Goal: Transaction & Acquisition: Book appointment/travel/reservation

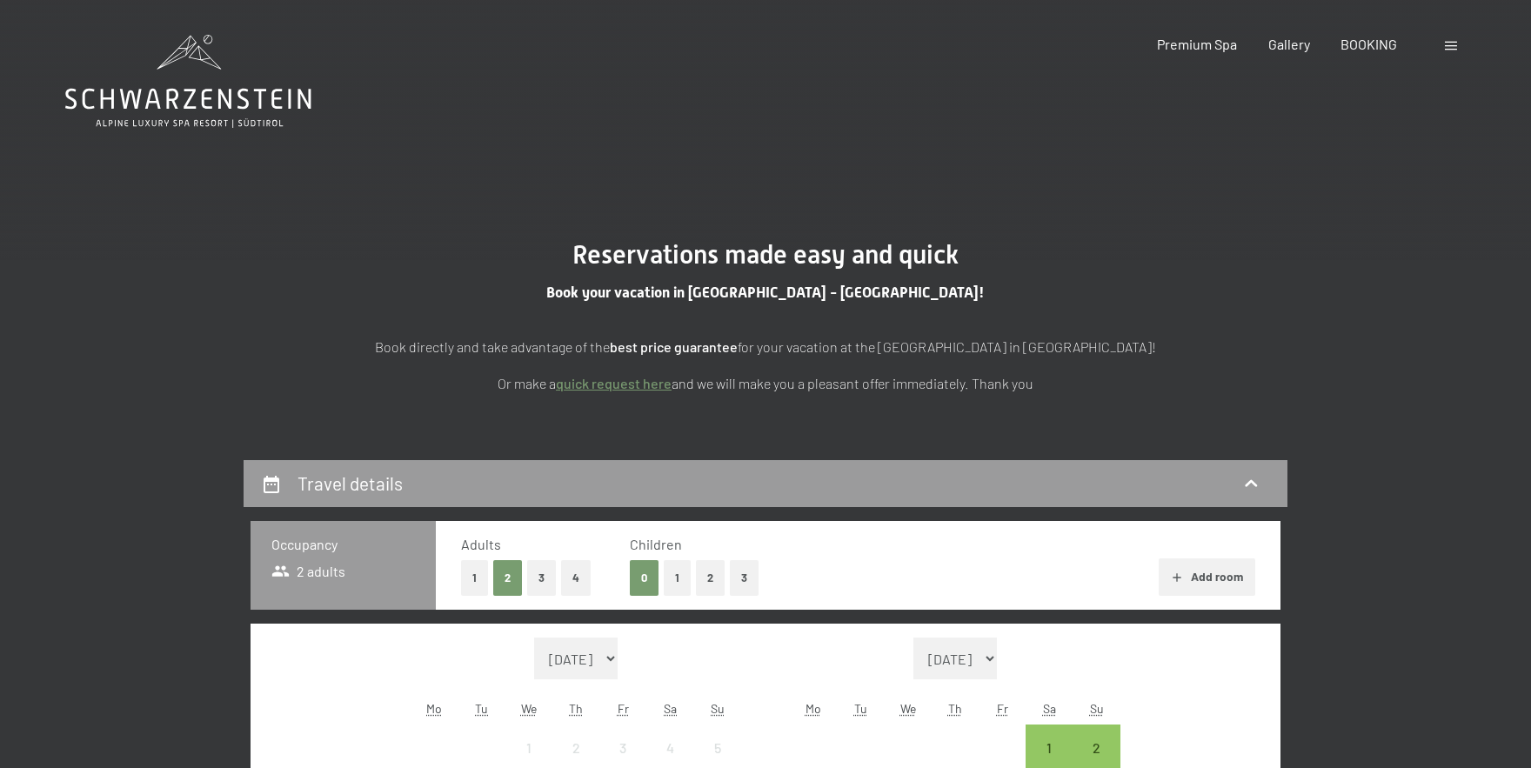
click at [677, 586] on button "1" at bounding box center [677, 578] width 27 height 36
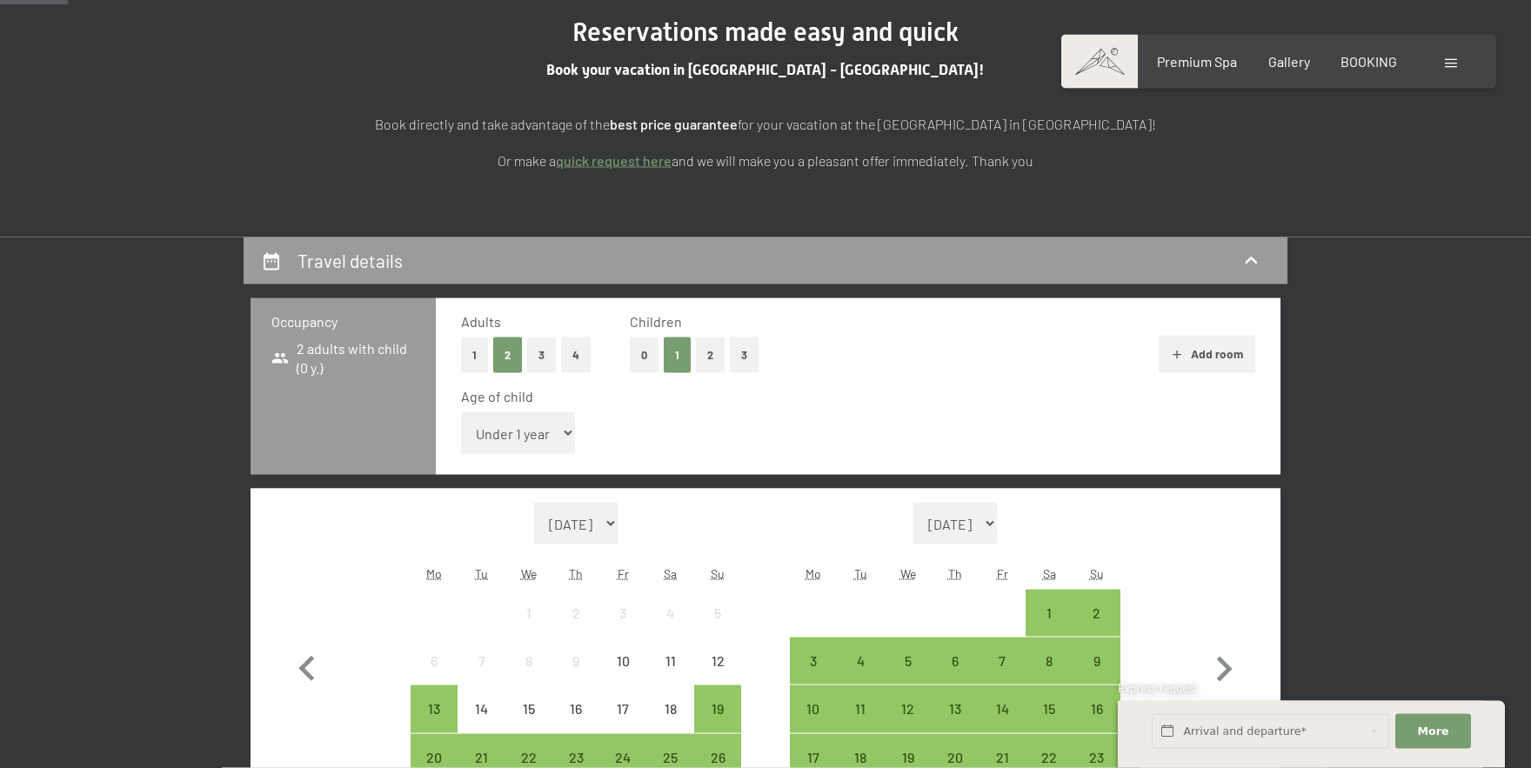
scroll to position [312, 0]
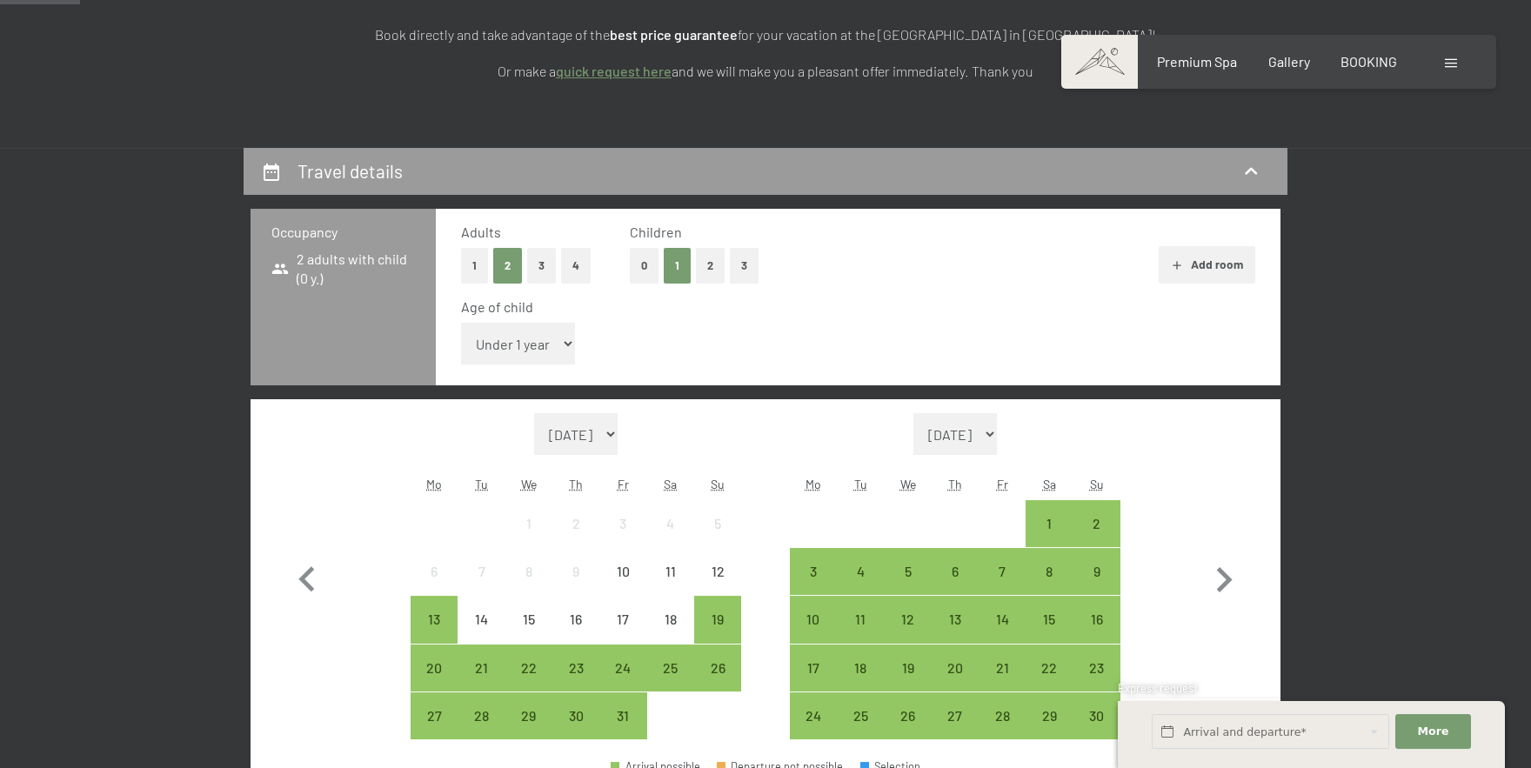
click at [461, 323] on select "Under 1 year 1 year 2 years 3 years 4 years 5 years 6 years 7 years 8 years 9 y…" at bounding box center [518, 344] width 114 height 42
select select "17"
click option "17 years" at bounding box center [0, 0] width 0 height 0
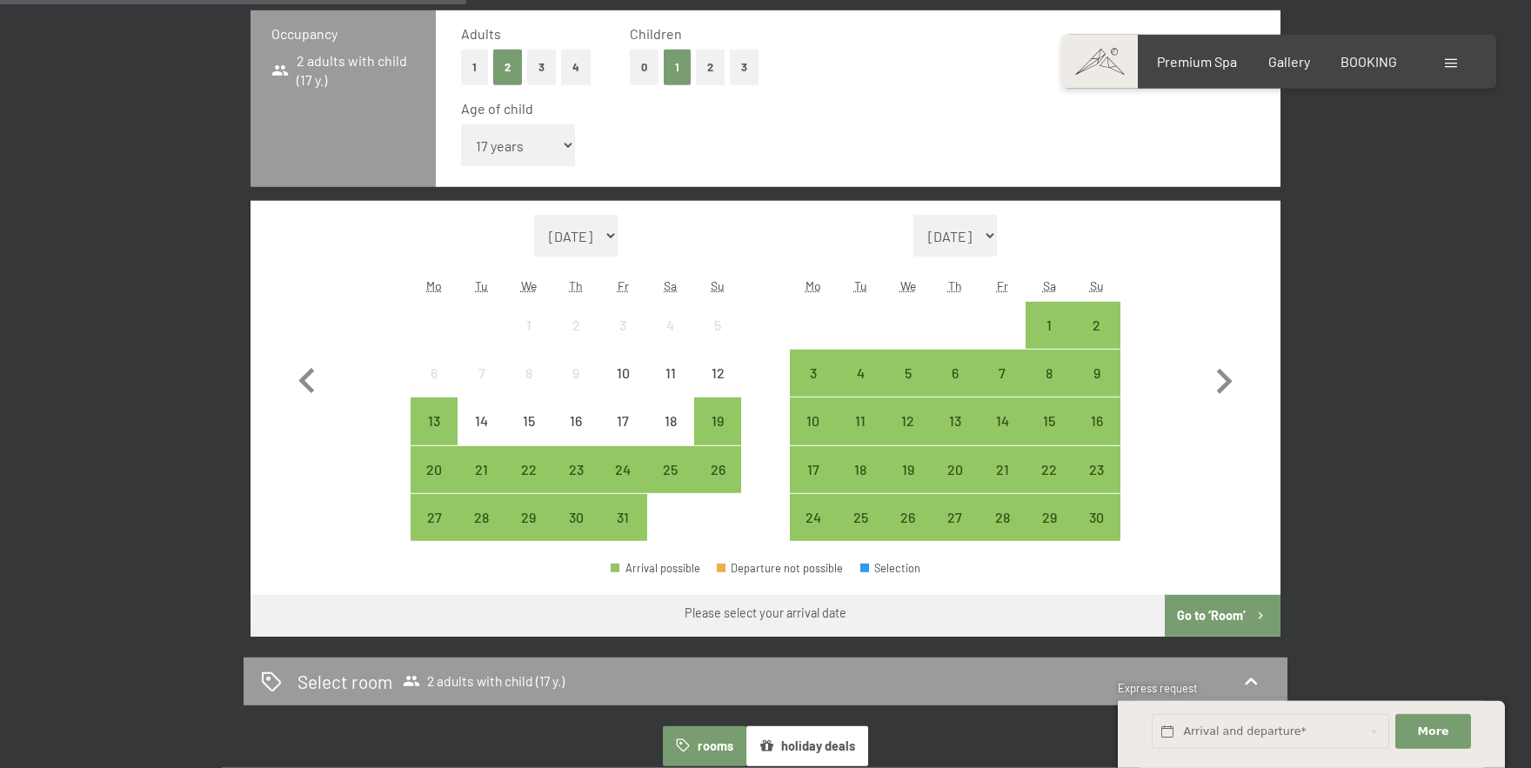
scroll to position [595, 0]
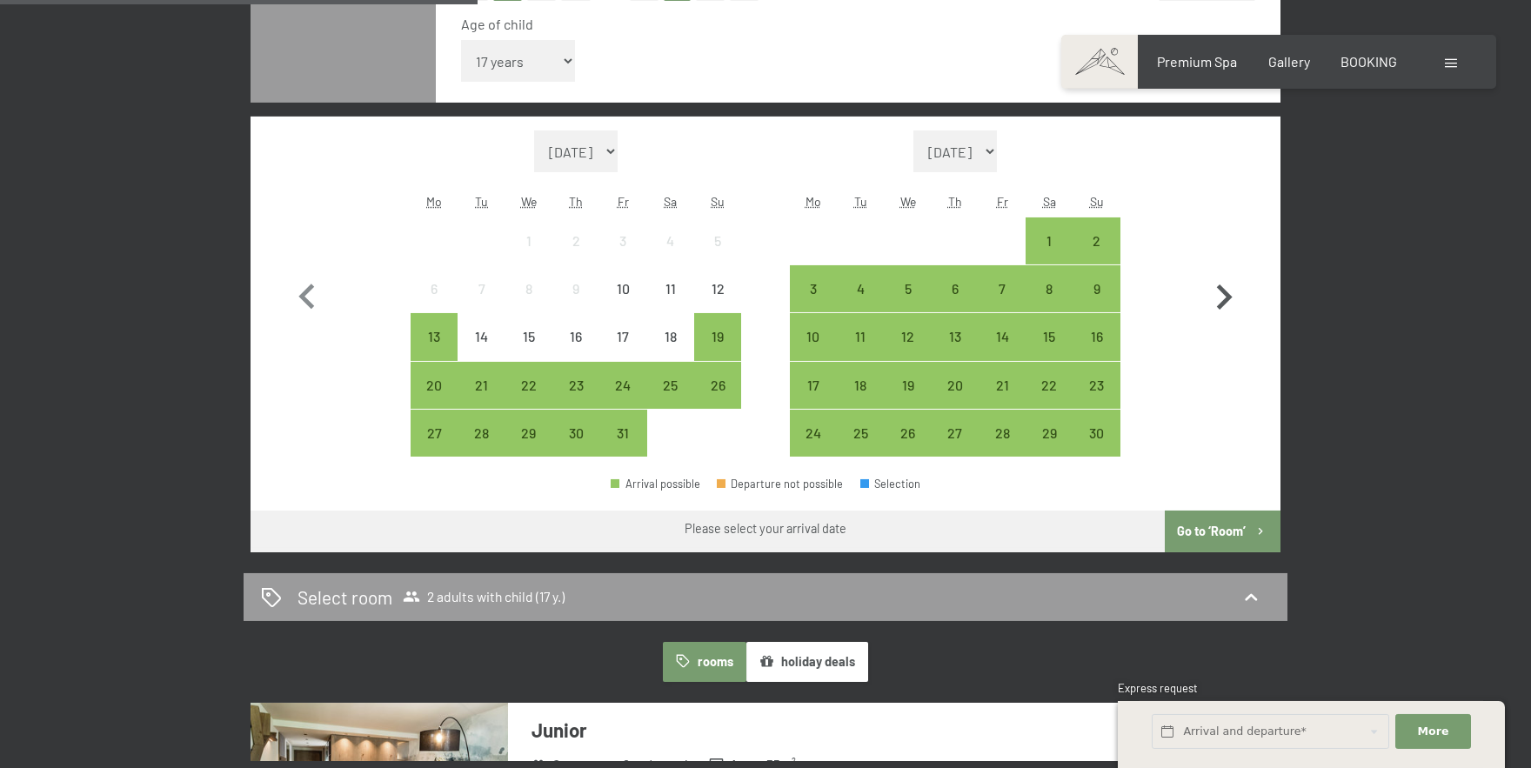
click at [1222, 294] on icon "button" at bounding box center [1224, 297] width 50 height 50
select select "[DATE]"
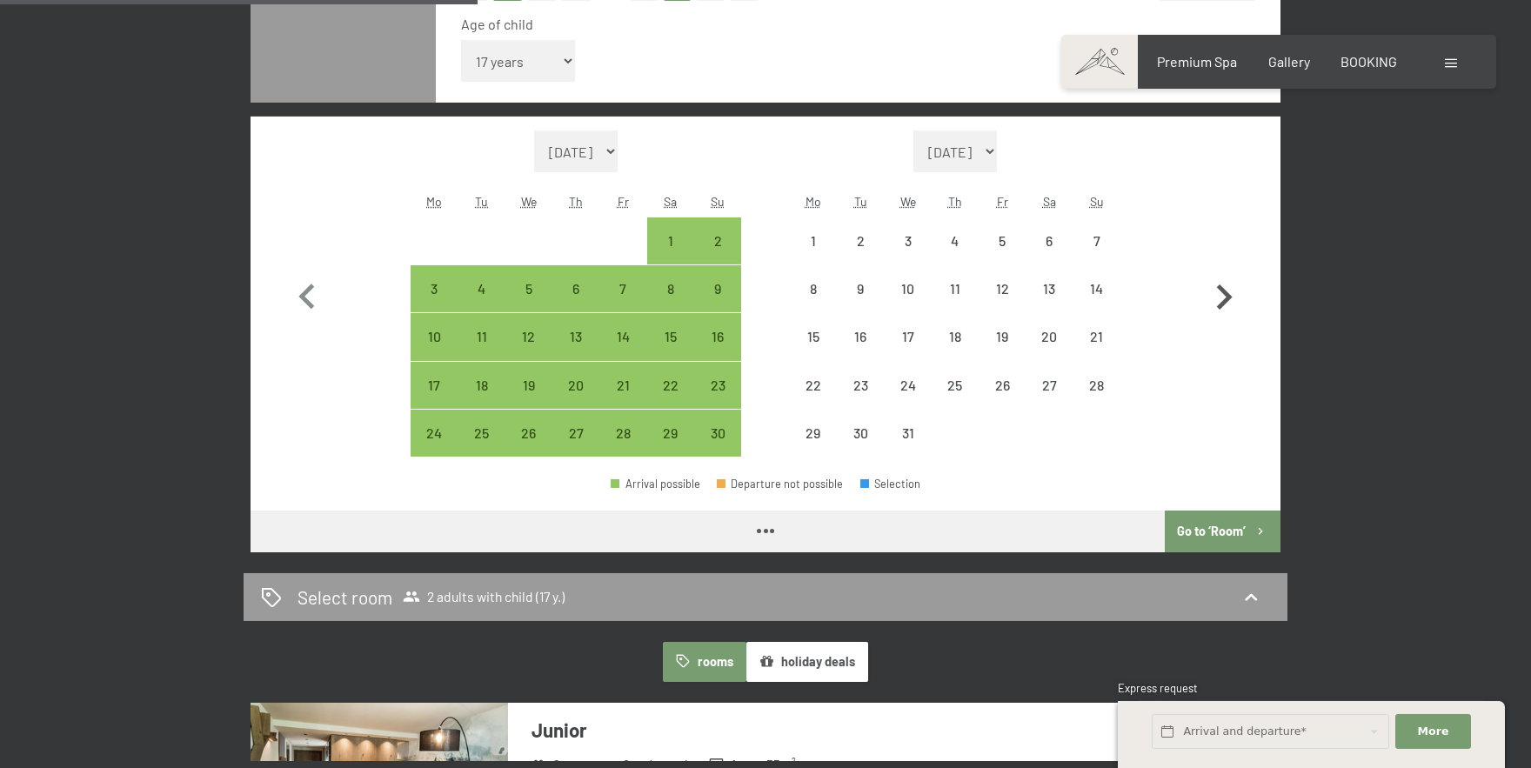
select select "[DATE]"
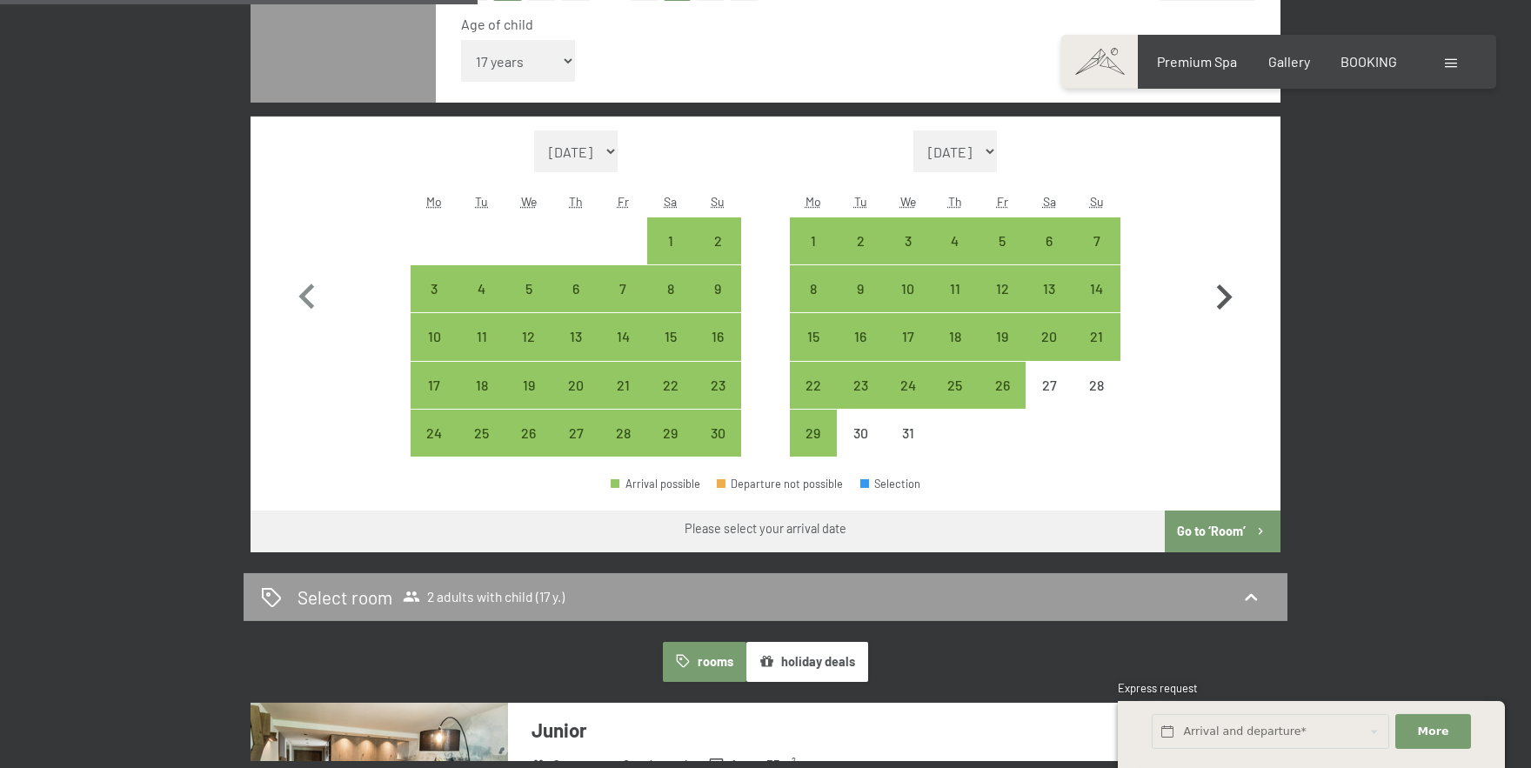
click at [1222, 294] on icon "button" at bounding box center [1224, 297] width 50 height 50
select select "[DATE]"
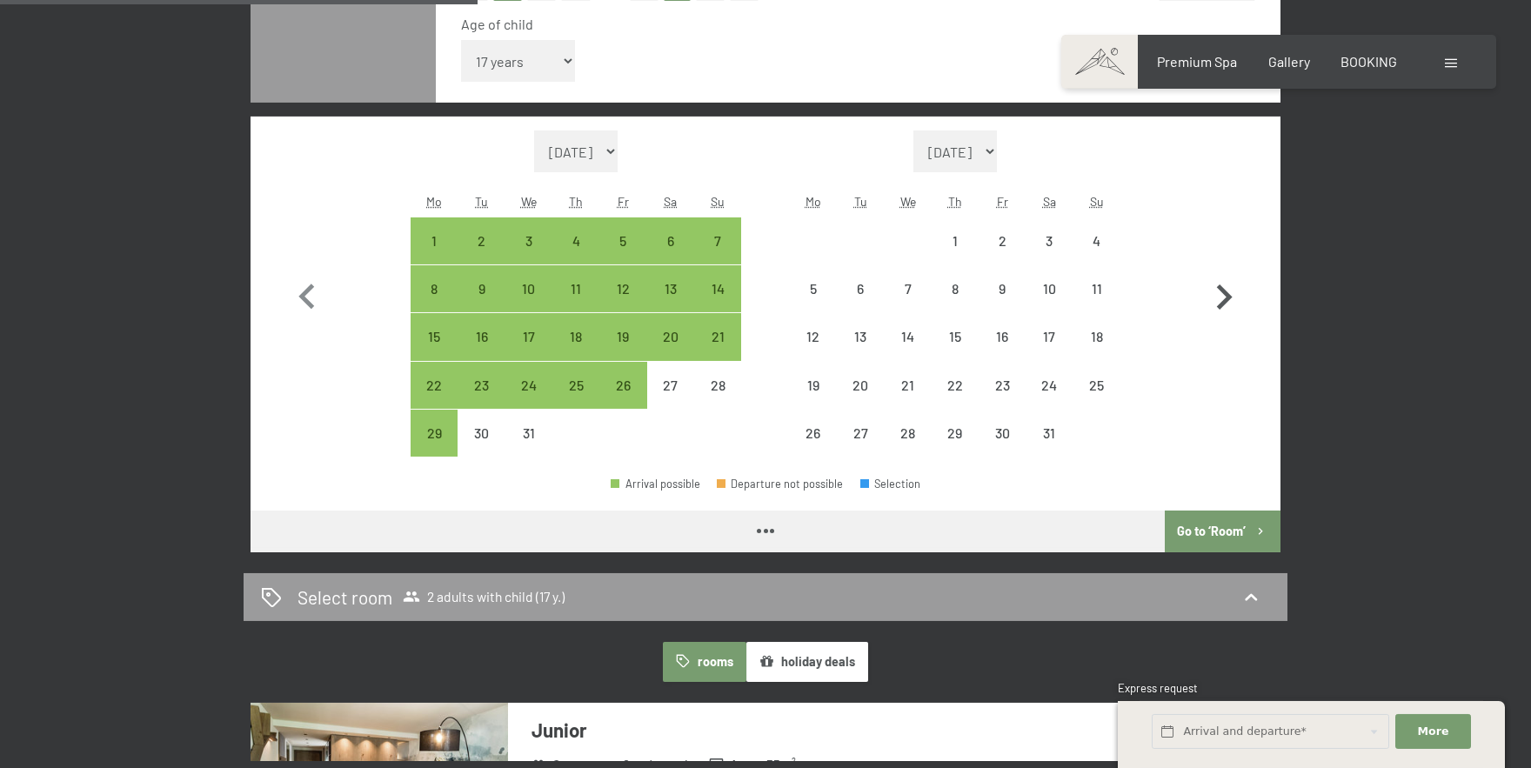
select select "[DATE]"
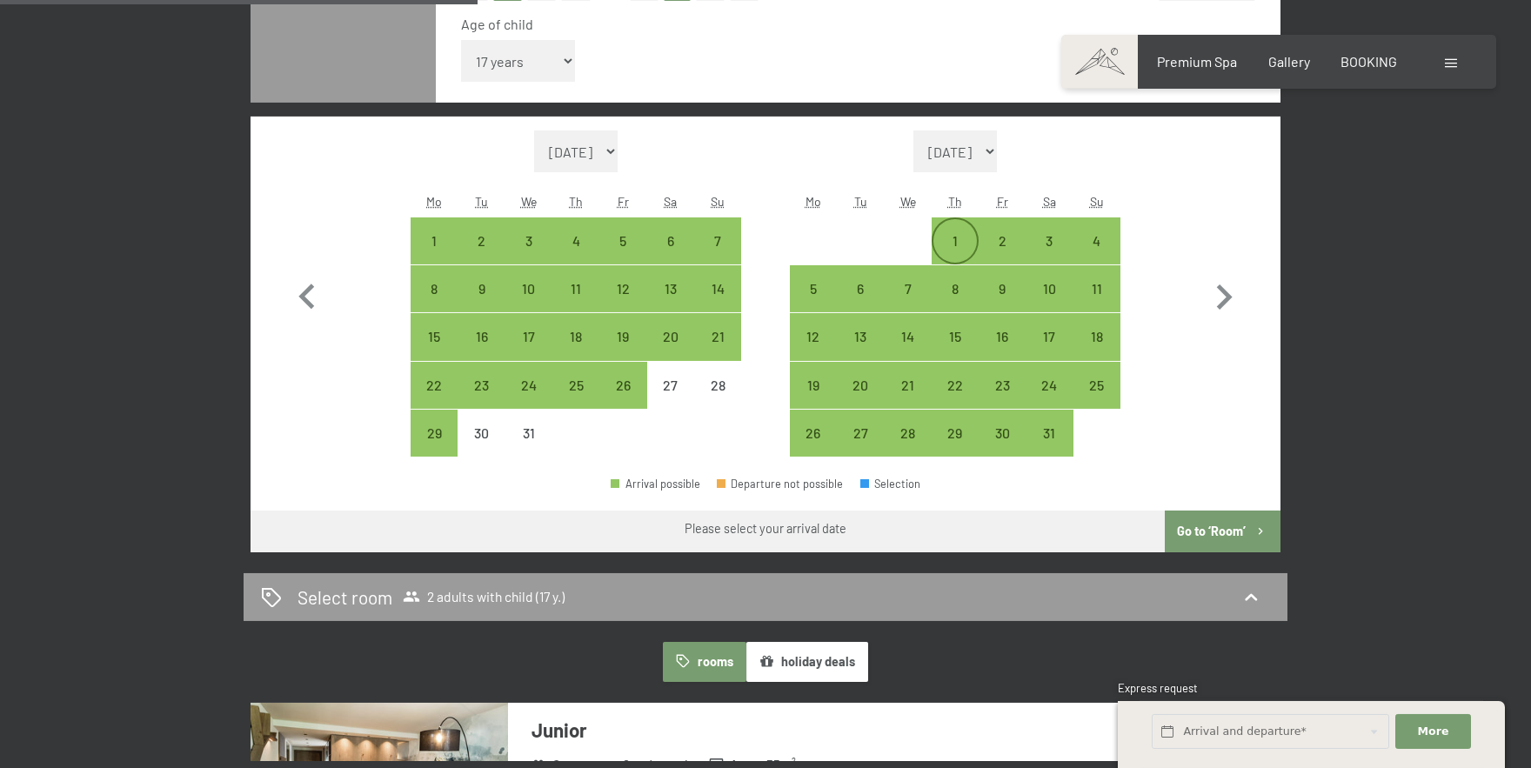
click at [959, 238] on div "1" at bounding box center [956, 256] width 44 height 44
select select "[DATE]"
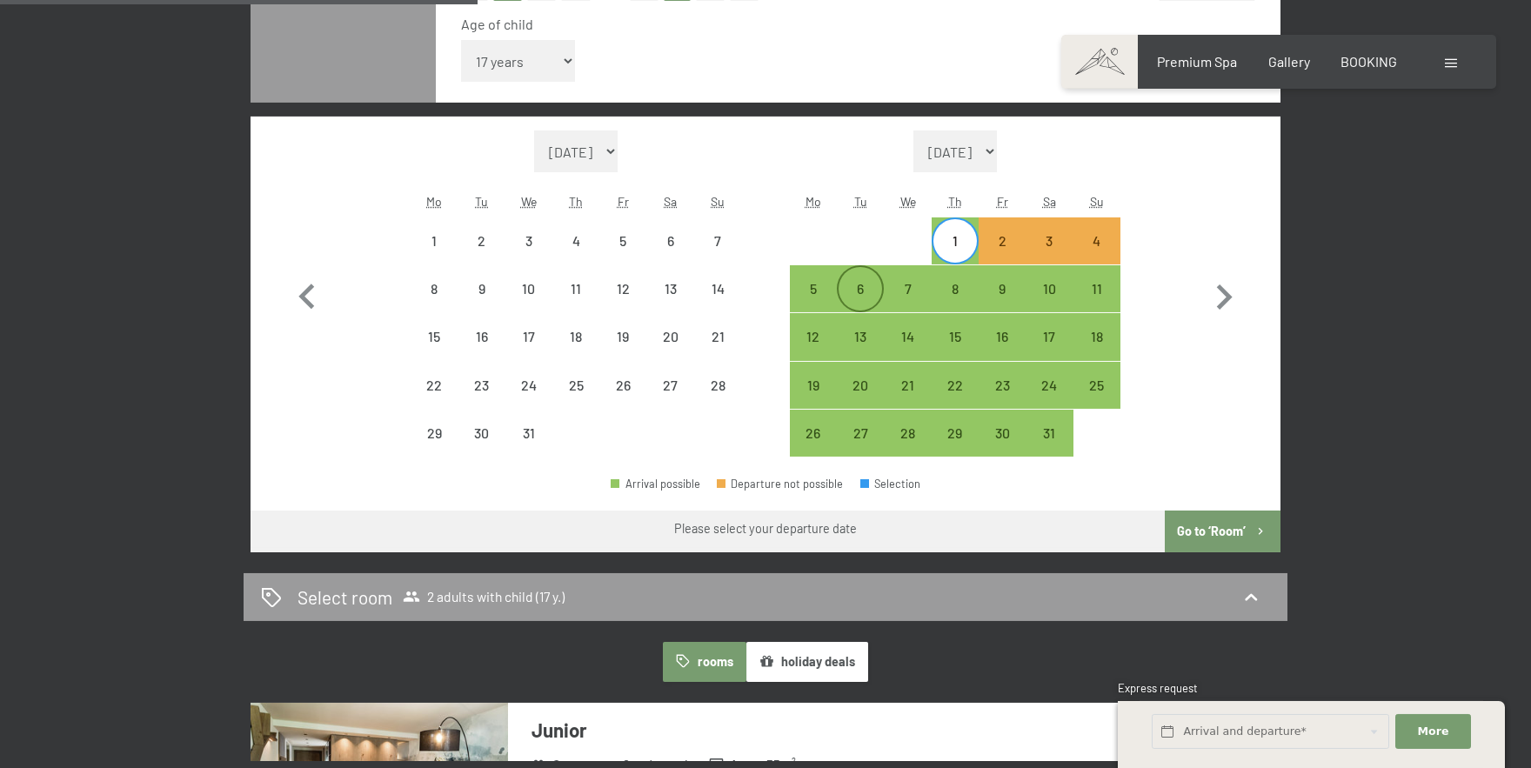
click at [854, 282] on div "6" at bounding box center [861, 304] width 44 height 44
select select "[DATE]"
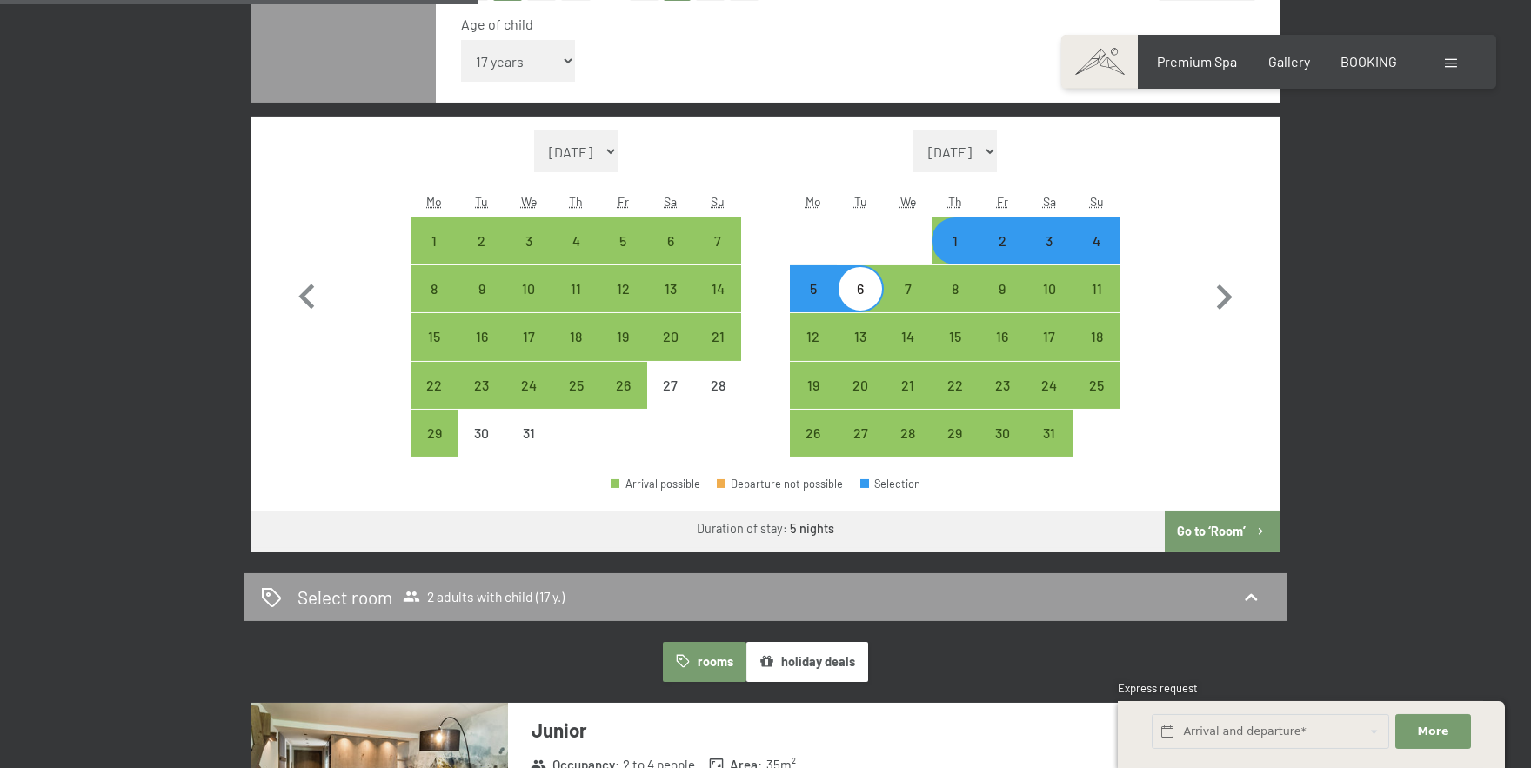
click at [1232, 537] on button "Go to ‘Room’" at bounding box center [1223, 532] width 116 height 42
select select "[DATE]"
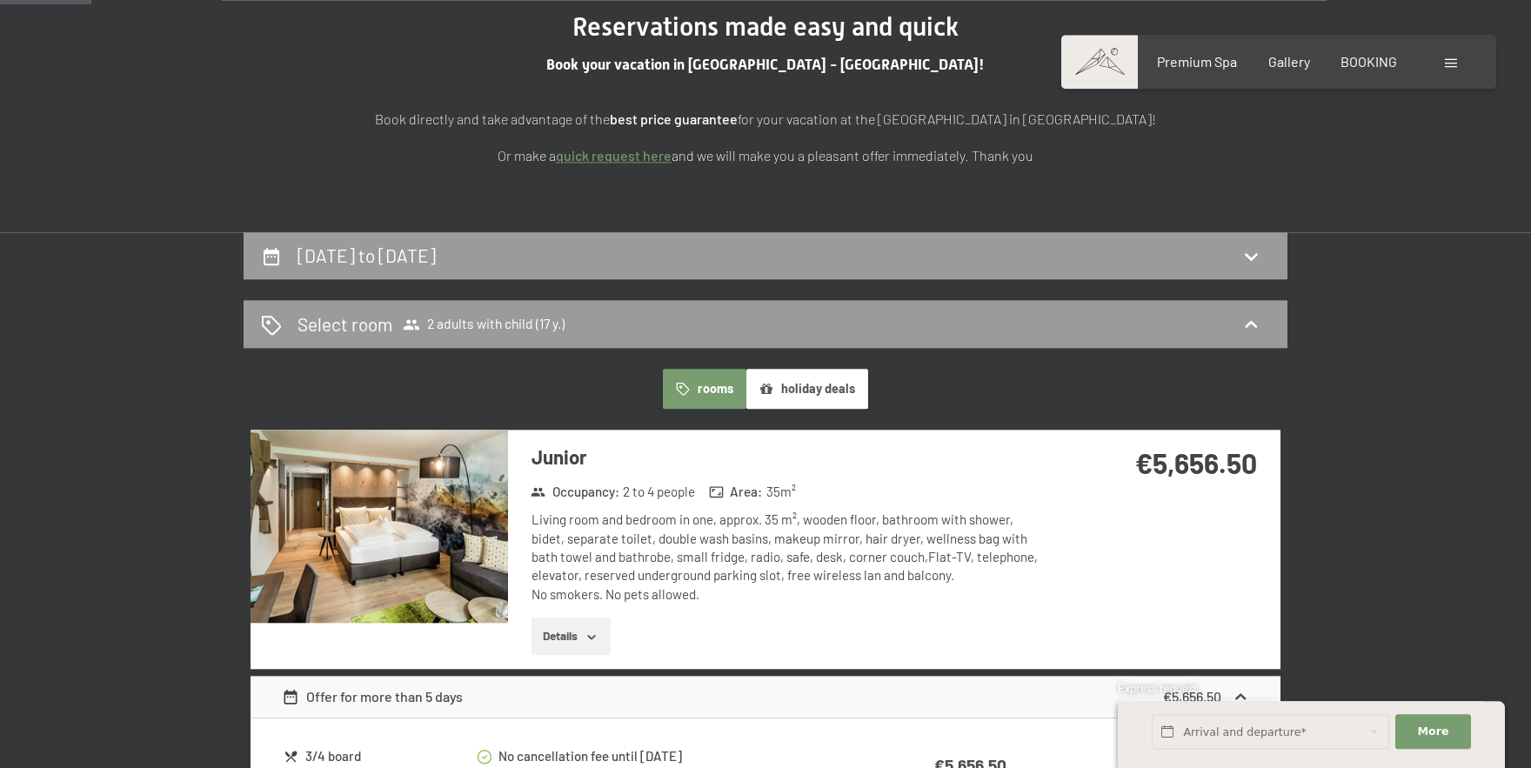
scroll to position [226, 0]
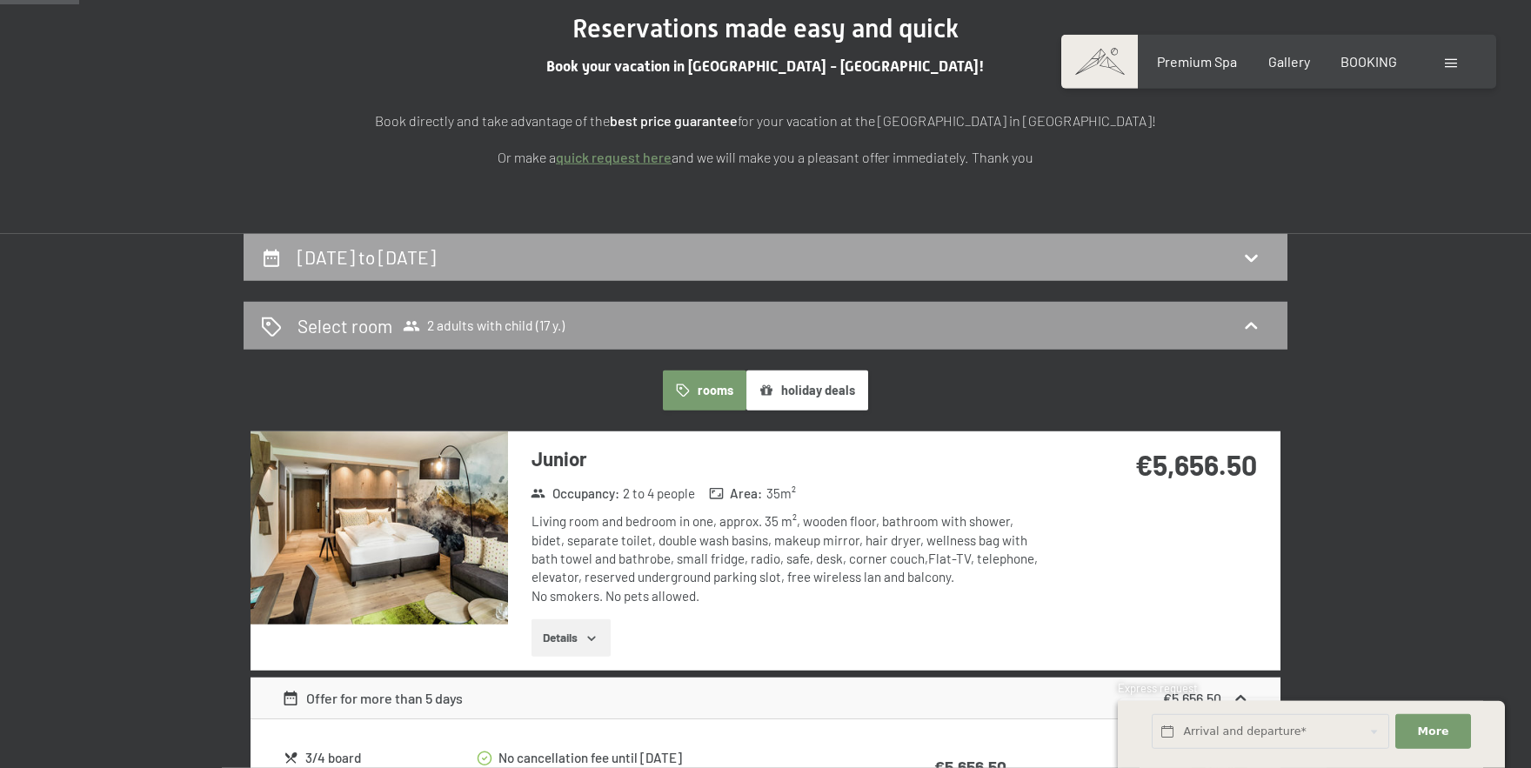
click at [1230, 258] on div "[DATE] to [DATE]" at bounding box center [765, 256] width 1009 height 25
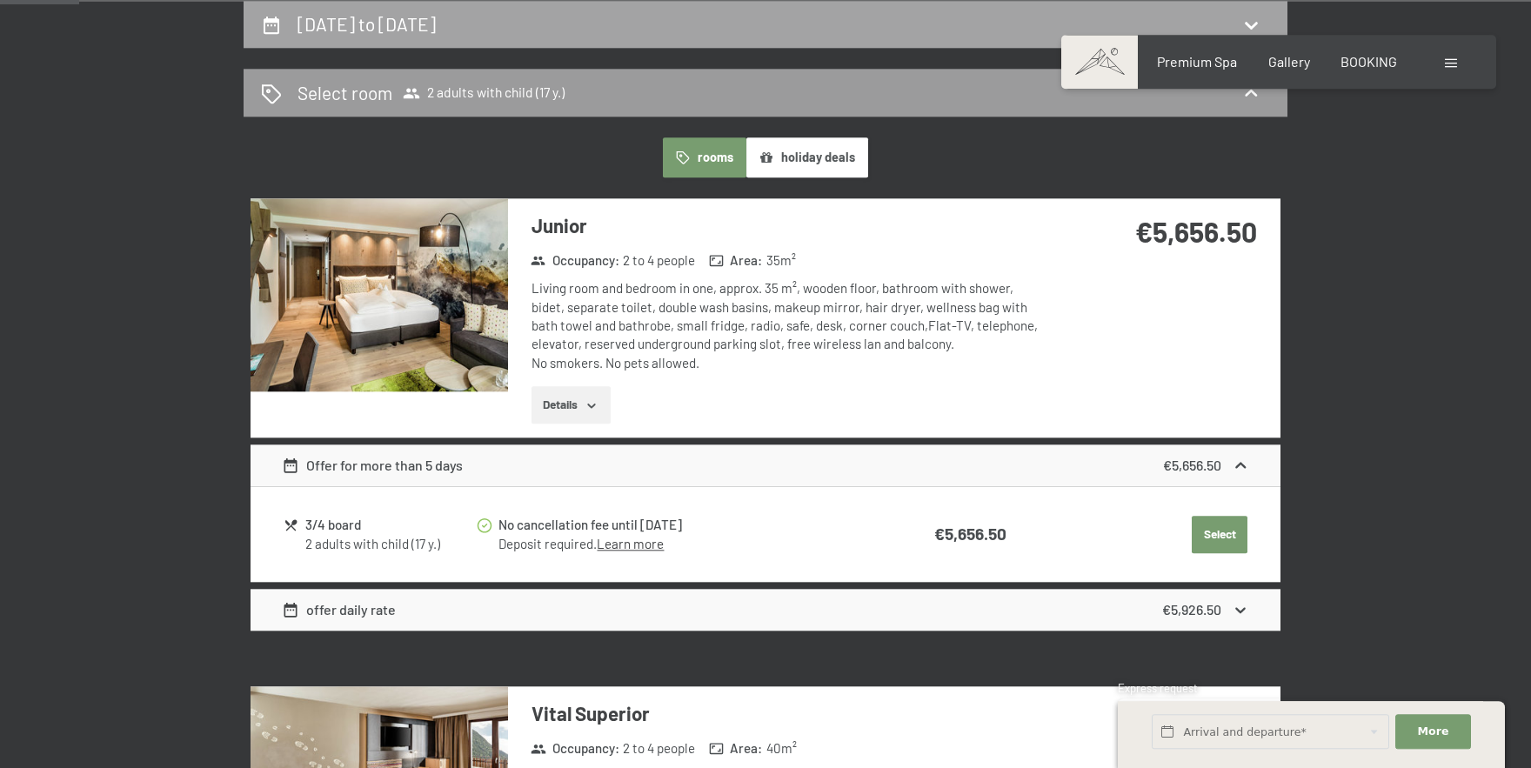
select select "17"
select select "[DATE]"
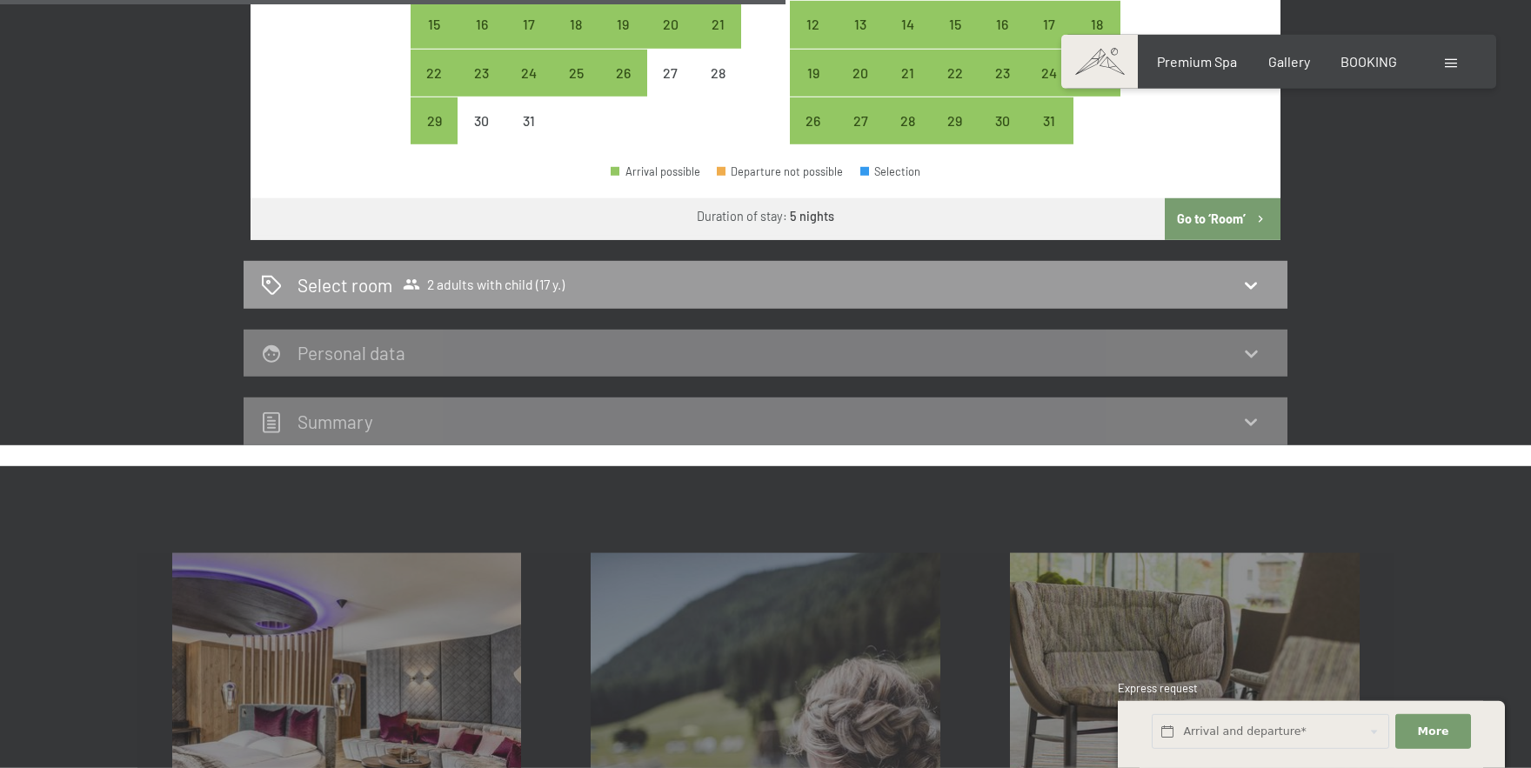
scroll to position [909, 0]
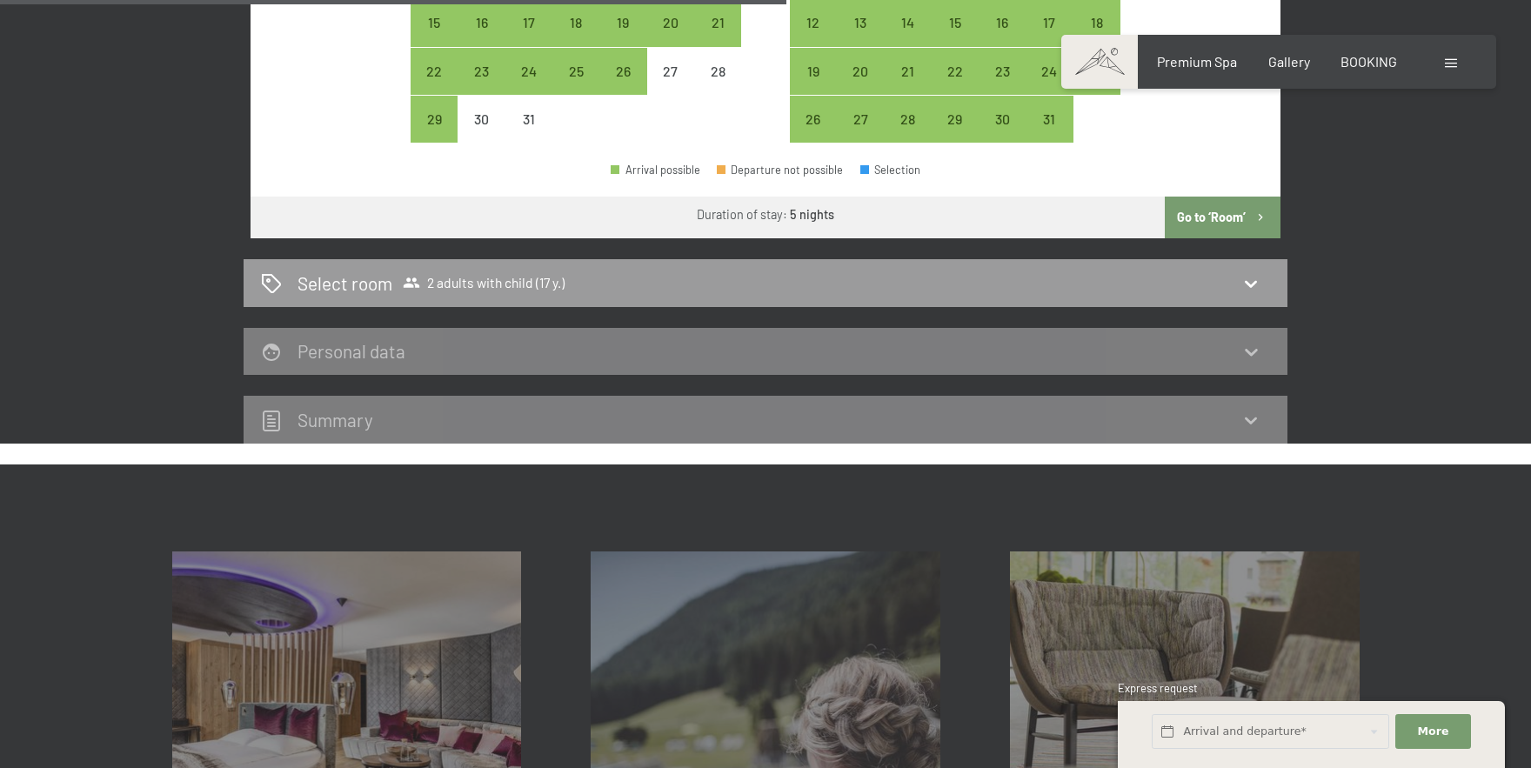
click at [1220, 216] on button "Go to ‘Room’" at bounding box center [1223, 218] width 116 height 42
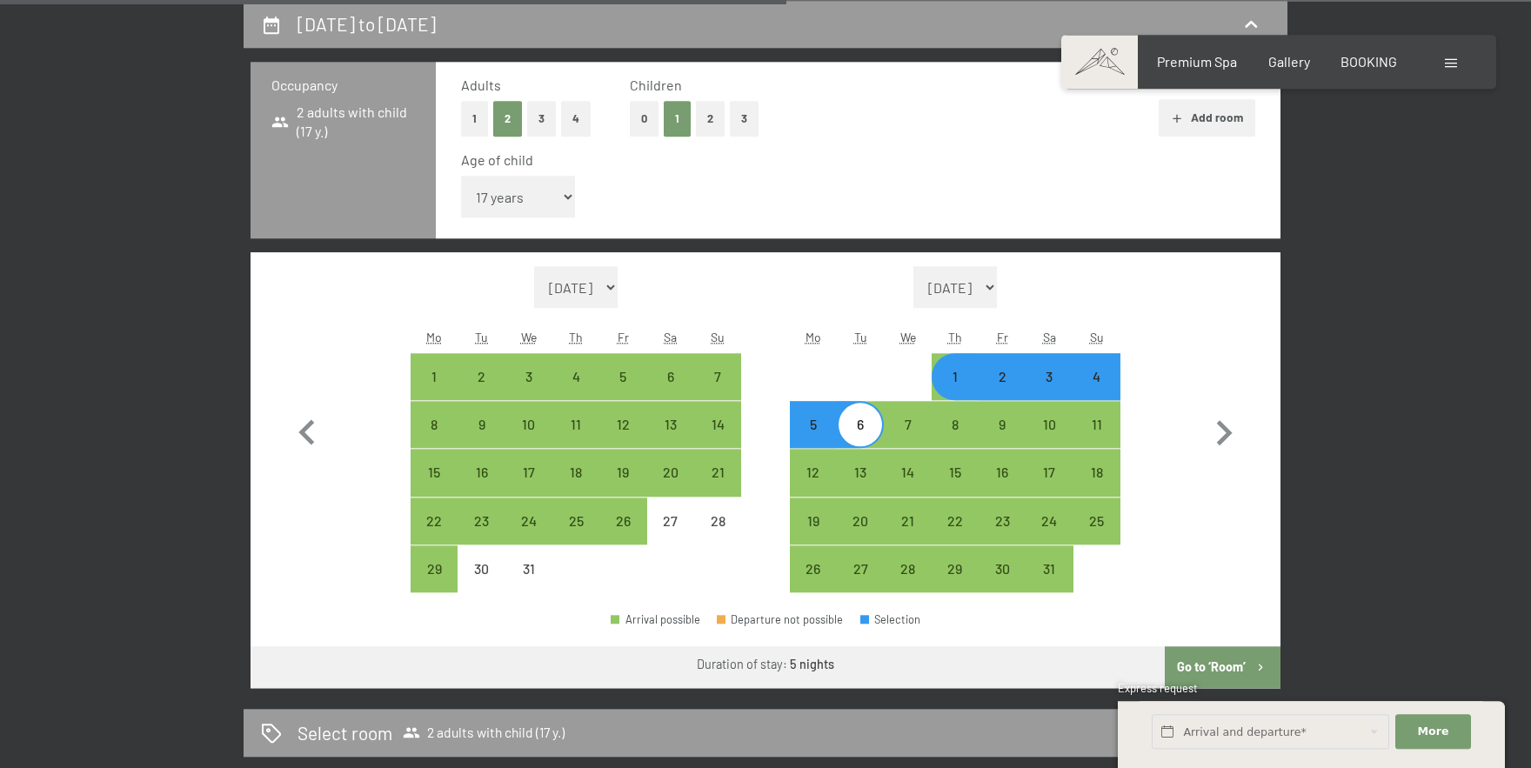
select select "[DATE]"
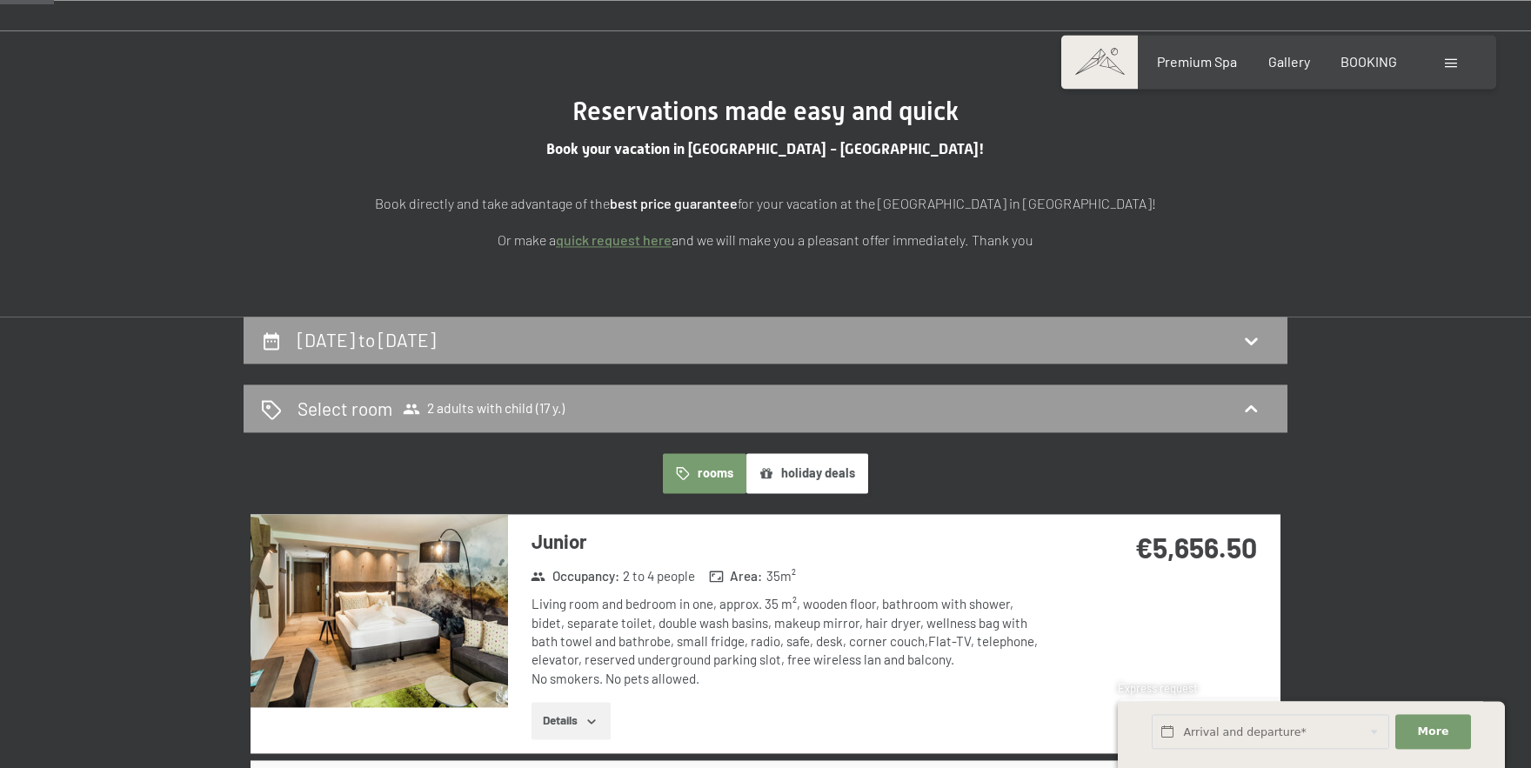
scroll to position [163, 0]
